Goal: Task Accomplishment & Management: Complete application form

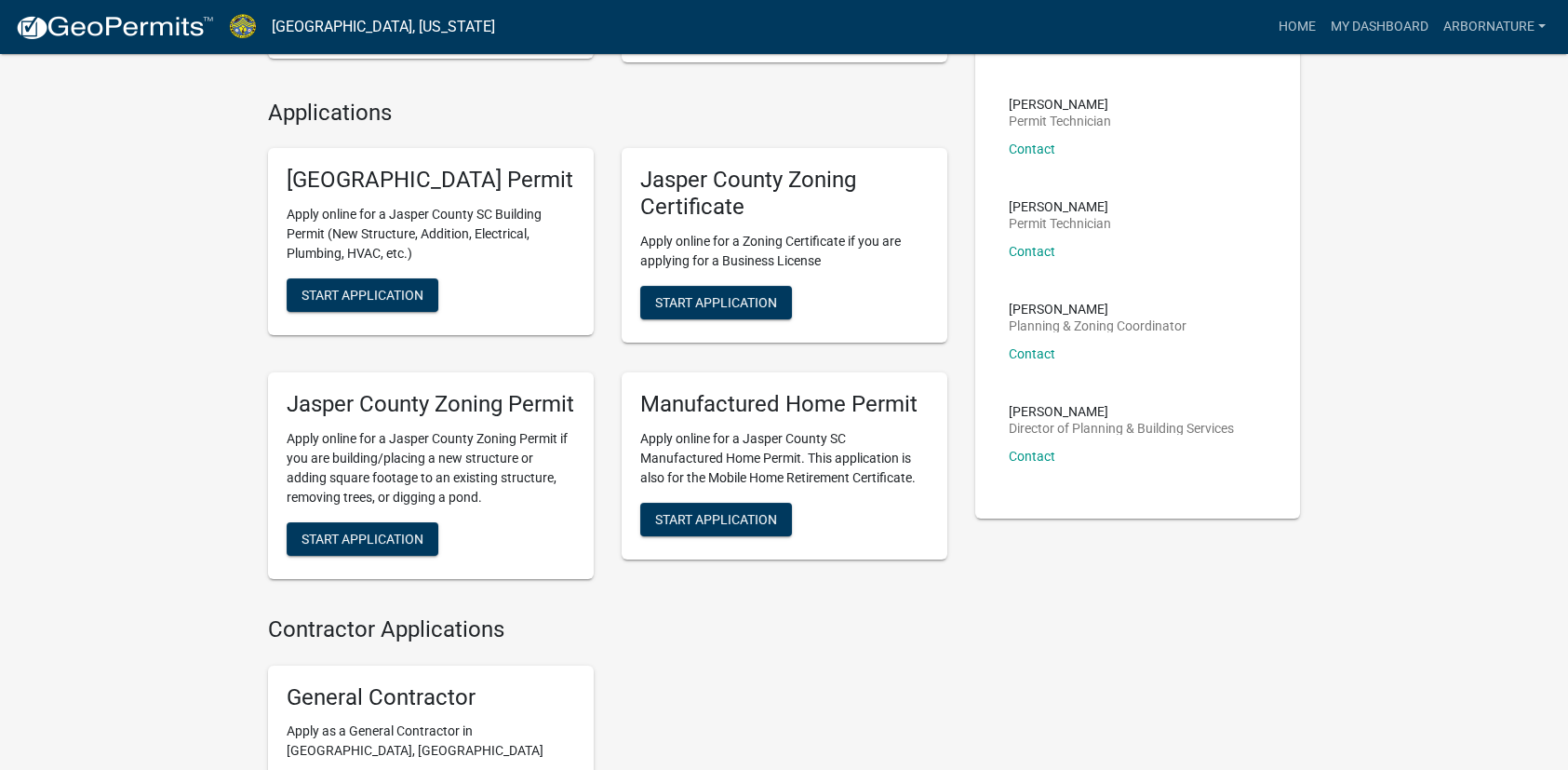
scroll to position [466, 0]
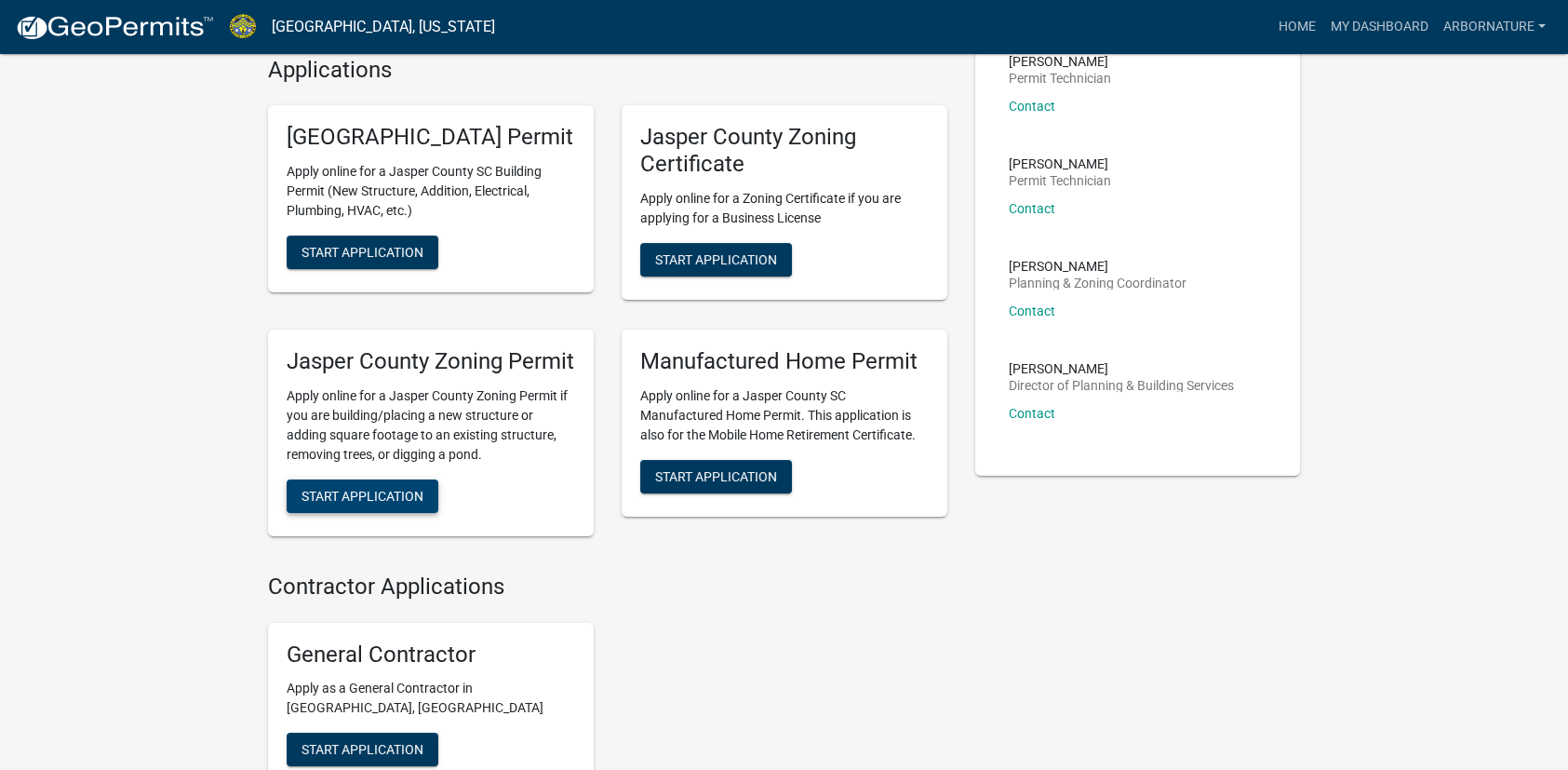
click at [336, 502] on span "Start Application" at bounding box center [362, 495] width 122 height 14
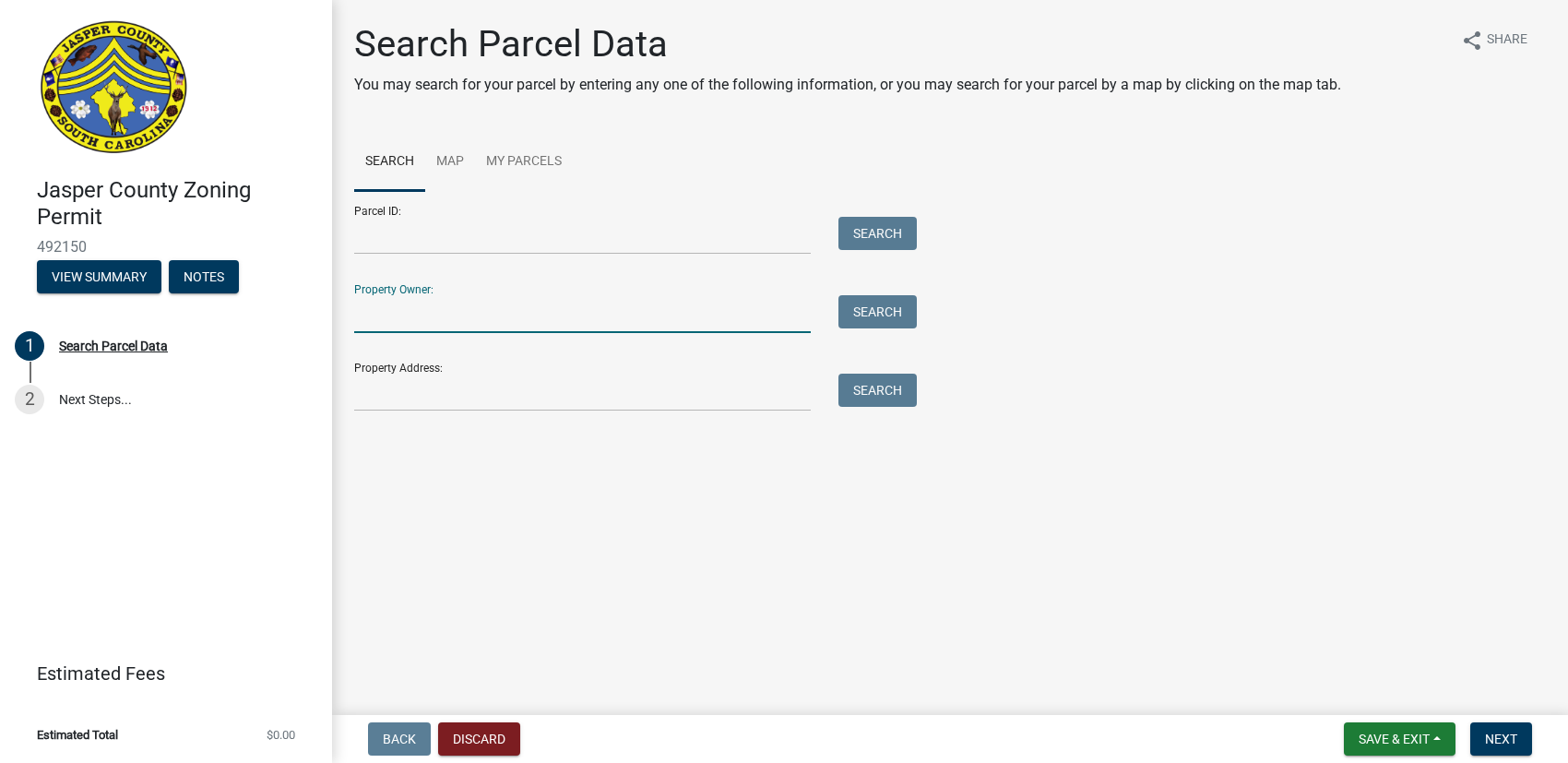
click at [501, 311] on input "Property Owner:" at bounding box center [582, 315] width 457 height 38
click at [432, 395] on input "Property Address:" at bounding box center [582, 393] width 457 height 38
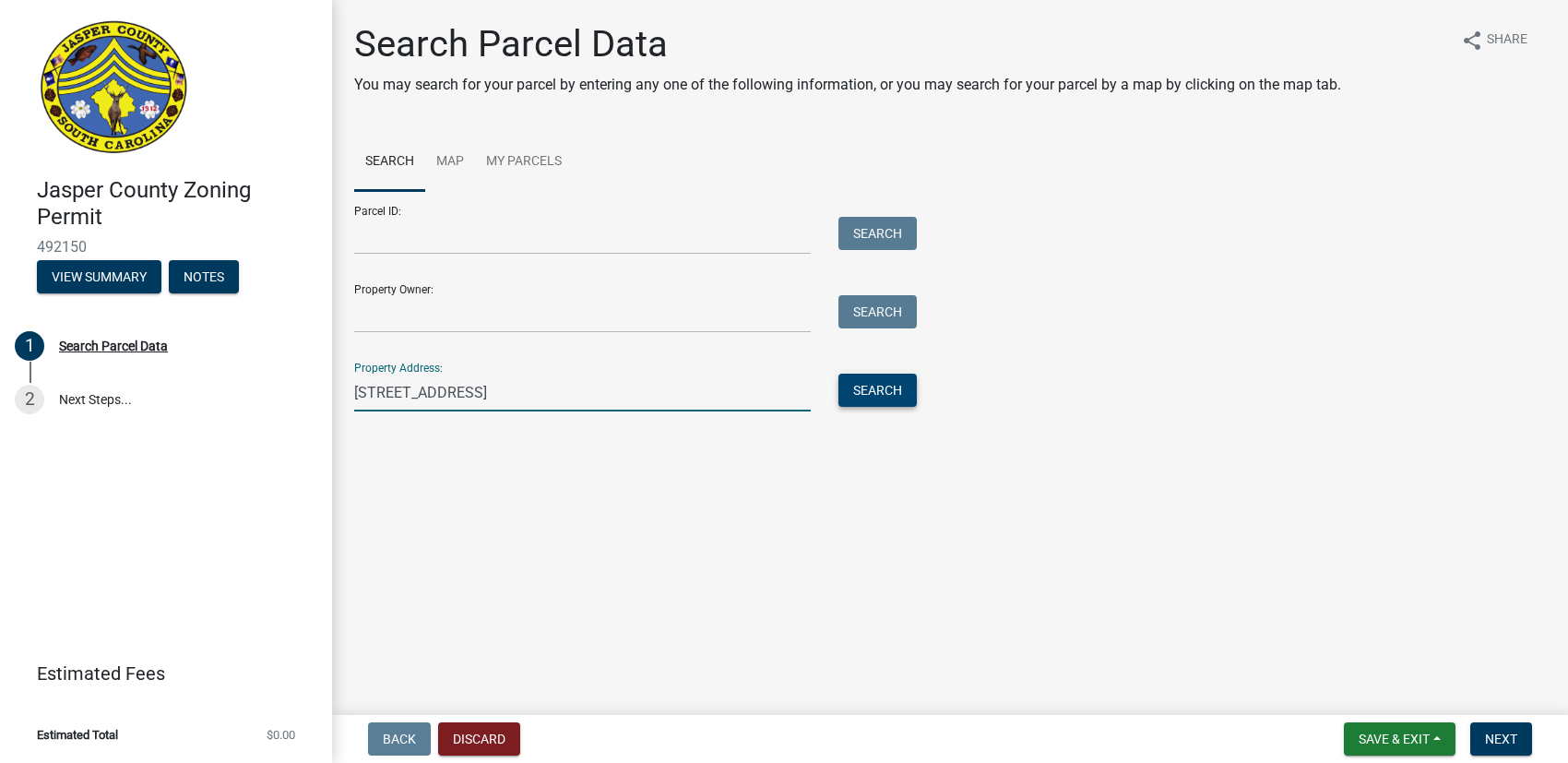
type input "[STREET_ADDRESS]"
click at [871, 388] on button "Search" at bounding box center [877, 390] width 78 height 33
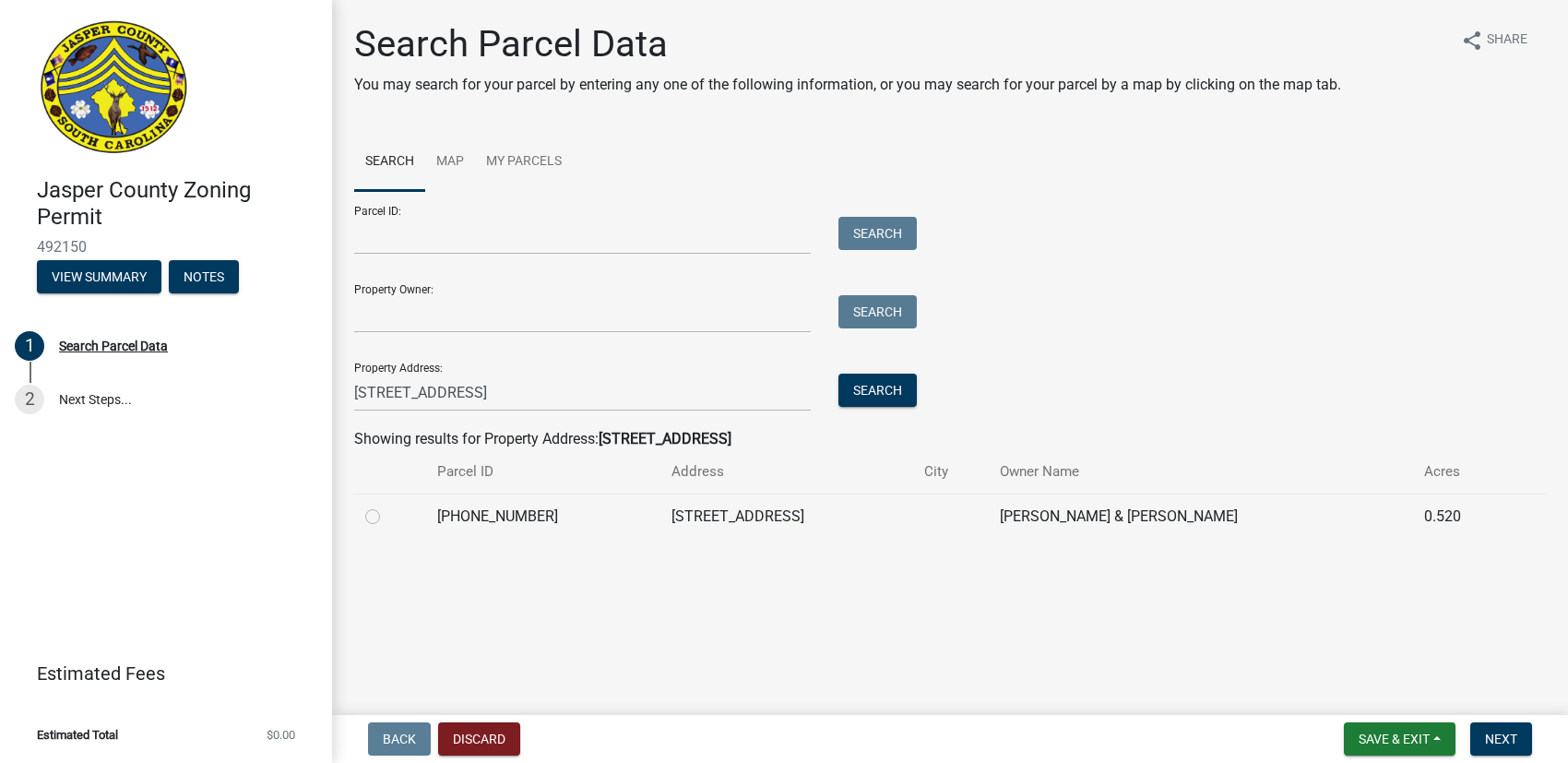
click at [387, 505] on label at bounding box center [387, 505] width 0 height 0
click at [387, 517] on input "radio" at bounding box center [393, 511] width 12 height 12
radio input "true"
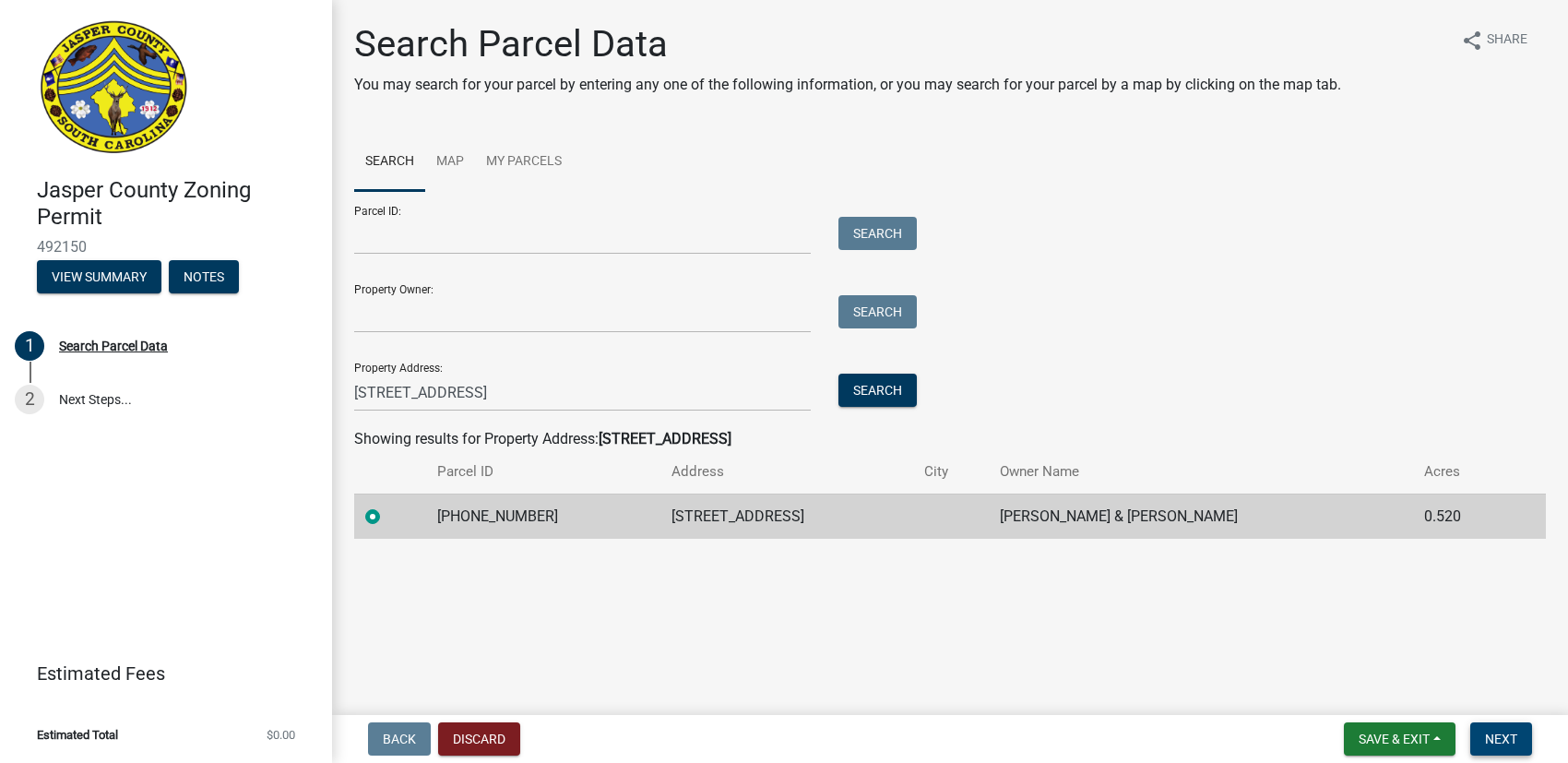
click at [1510, 733] on span "Next" at bounding box center [1501, 738] width 32 height 14
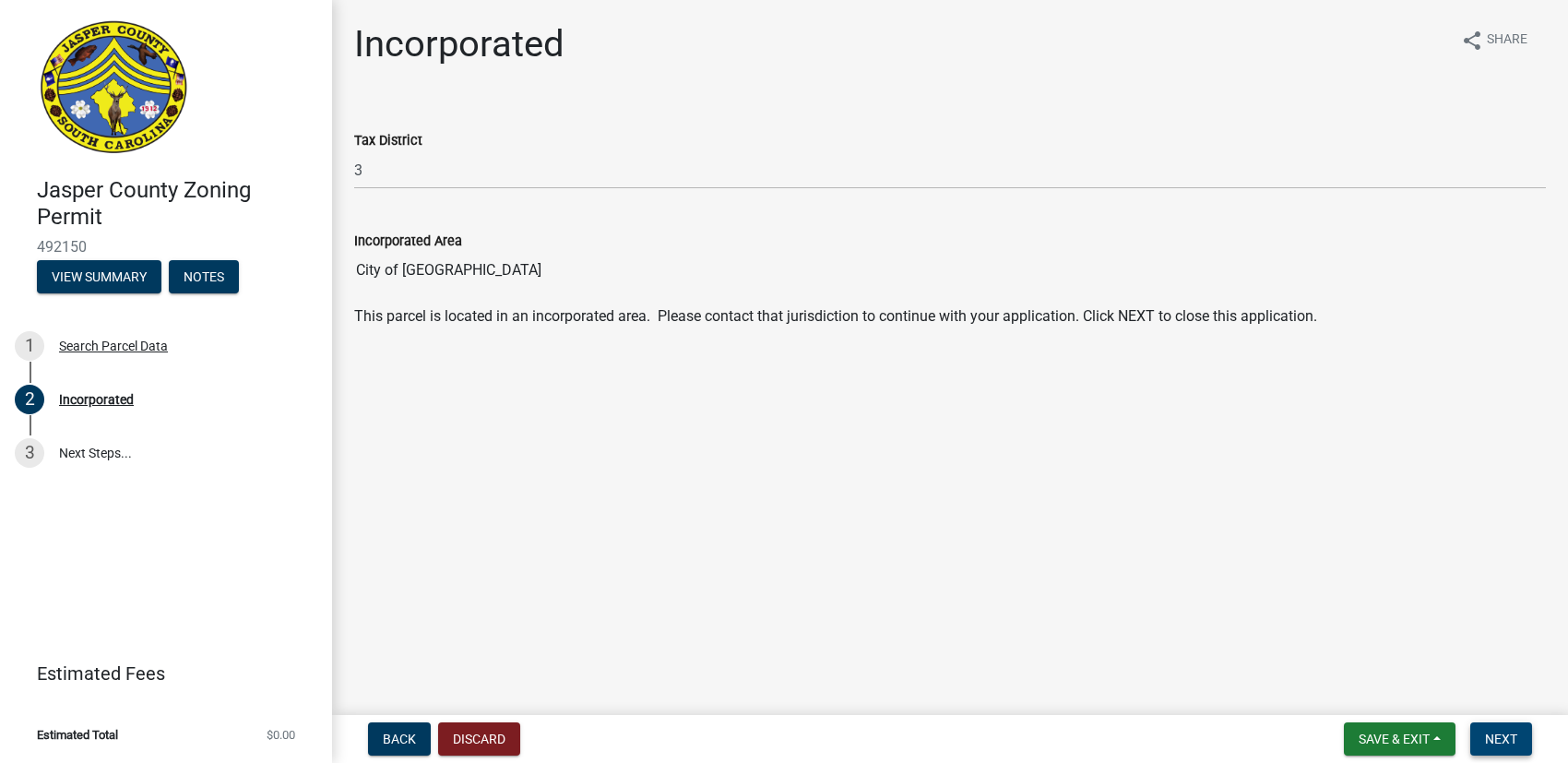
drag, startPoint x: 1505, startPoint y: 730, endPoint x: 1478, endPoint y: 629, distance: 104.5
click at [1478, 629] on wm-app "[GEOGRAPHIC_DATA] Zoning Permit 492150 View Summary Notes 1 Search Parcel Data …" at bounding box center [784, 382] width 1568 height 763
click at [1511, 732] on span "Next" at bounding box center [1501, 738] width 32 height 14
